Goal: Task Accomplishment & Management: Use online tool/utility

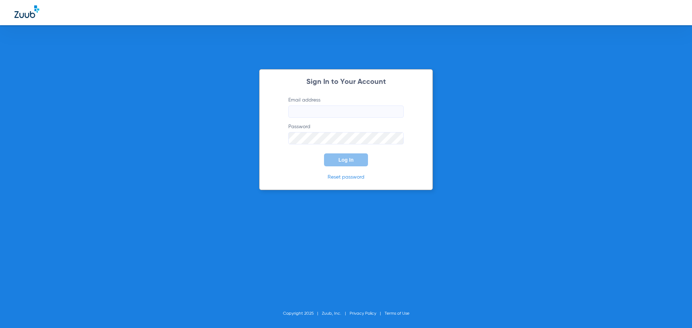
type input "[EMAIL_ADDRESS][DOMAIN_NAME]"
click at [357, 154] on button "Log In" at bounding box center [346, 160] width 44 height 13
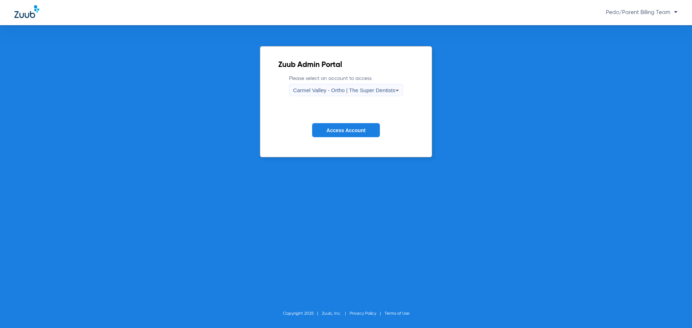
click at [364, 89] on span "Carmel Valley - Ortho | The Super Dentists" at bounding box center [344, 90] width 102 height 6
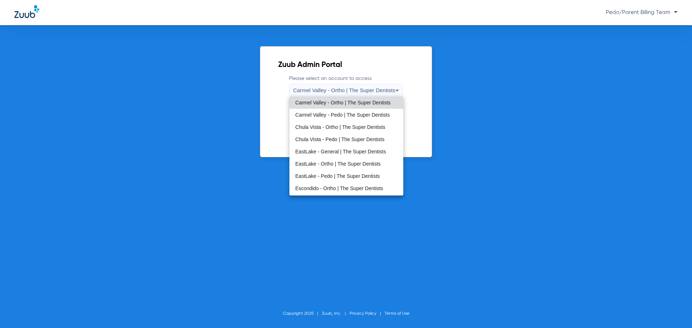
scroll to position [85, 0]
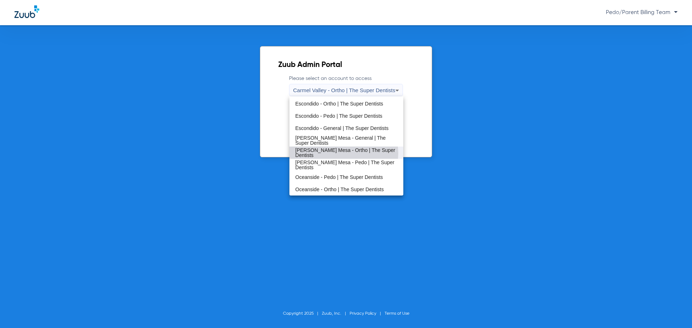
click at [338, 154] on span "[PERSON_NAME] Mesa - Ortho | The Super Dentists" at bounding box center [346, 153] width 102 height 10
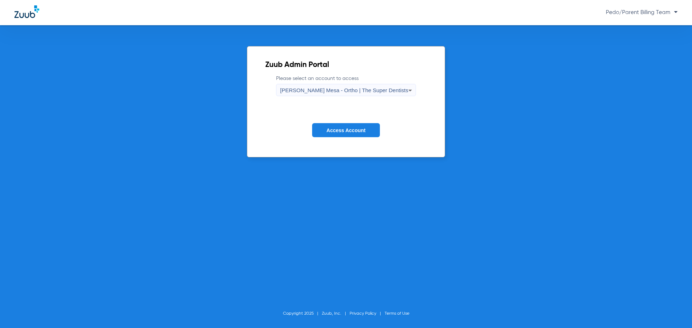
click at [360, 127] on button "Access Account" at bounding box center [346, 130] width 68 height 14
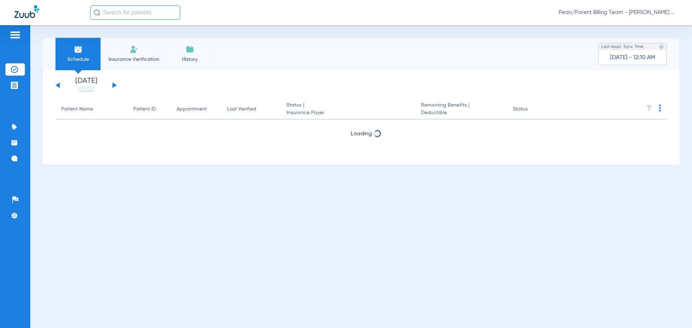
click at [145, 8] on input "text" at bounding box center [135, 12] width 90 height 14
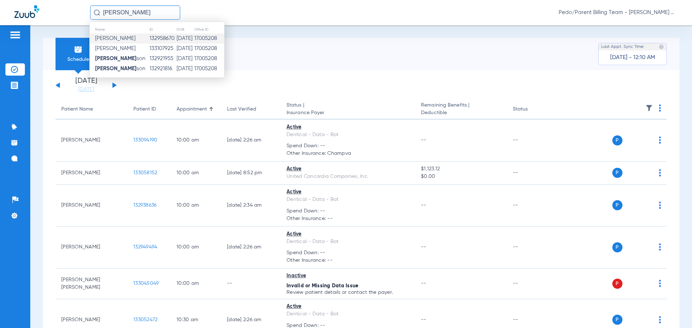
type input "[PERSON_NAME]"
click at [156, 35] on td "132958670" at bounding box center [162, 39] width 27 height 10
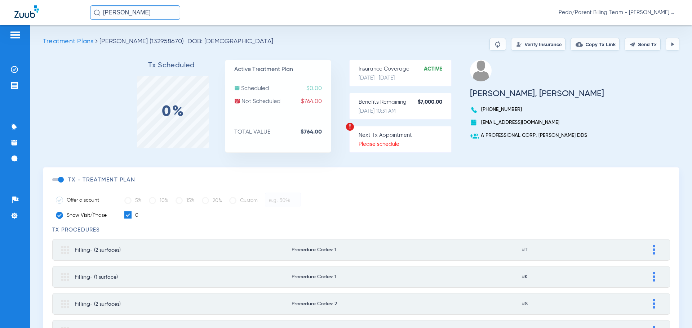
click at [511, 44] on button "Verify Insurance" at bounding box center [538, 44] width 54 height 13
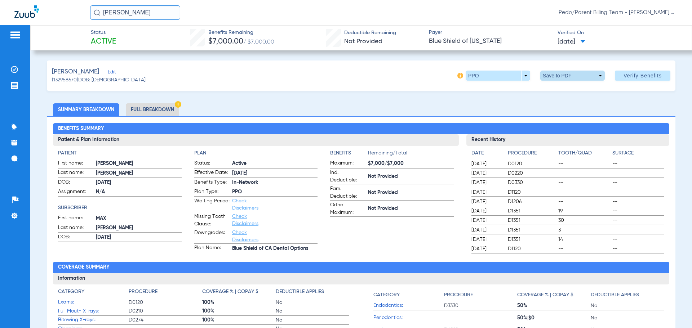
click at [557, 75] on span at bounding box center [572, 76] width 65 height 10
click at [564, 88] on span "Save to PDF" at bounding box center [570, 90] width 28 height 5
click at [458, 75] on img at bounding box center [461, 76] width 6 height 6
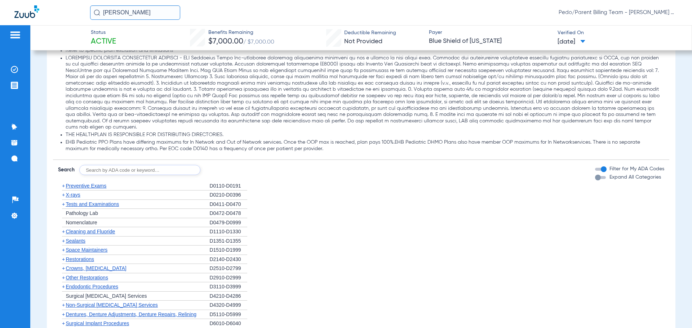
scroll to position [436, 0]
click at [148, 164] on input "text" at bounding box center [139, 169] width 121 height 10
type input "D0330"
click at [230, 164] on button "Search" at bounding box center [227, 169] width 28 height 10
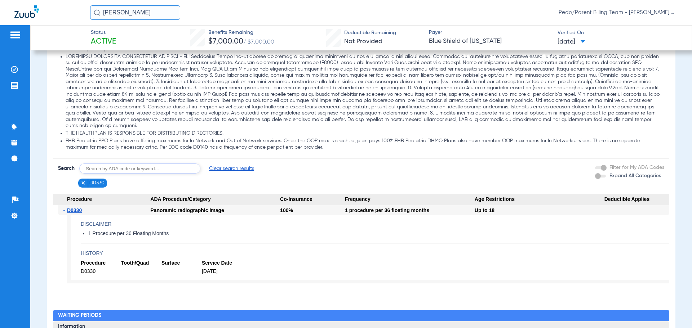
click at [154, 164] on input "text" at bounding box center [139, 169] width 121 height 10
type input "D9310"
click at [230, 164] on button "Search" at bounding box center [227, 169] width 28 height 10
